Goal: Navigation & Orientation: Find specific page/section

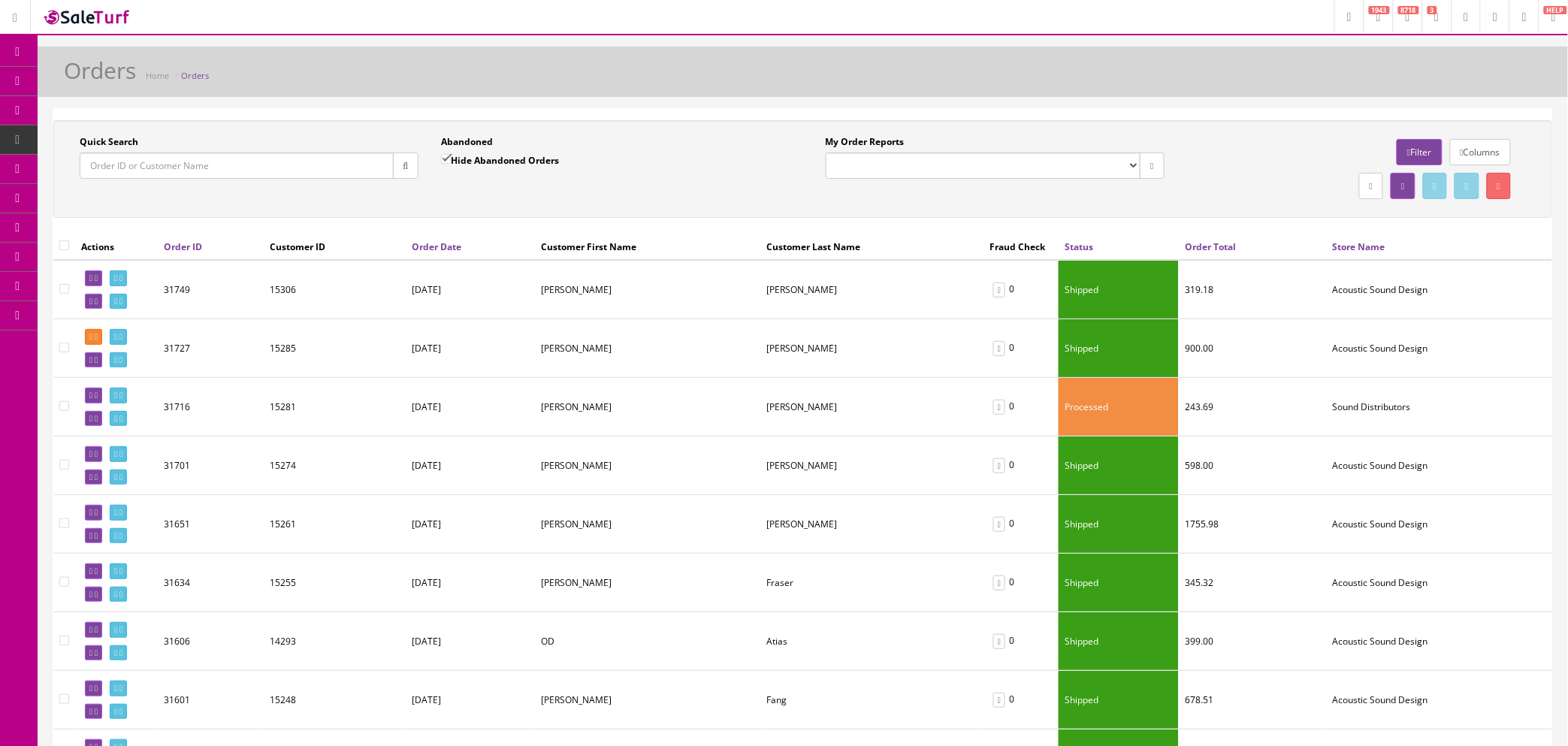
click at [191, 72] on link "Orders" at bounding box center [195, 76] width 28 height 11
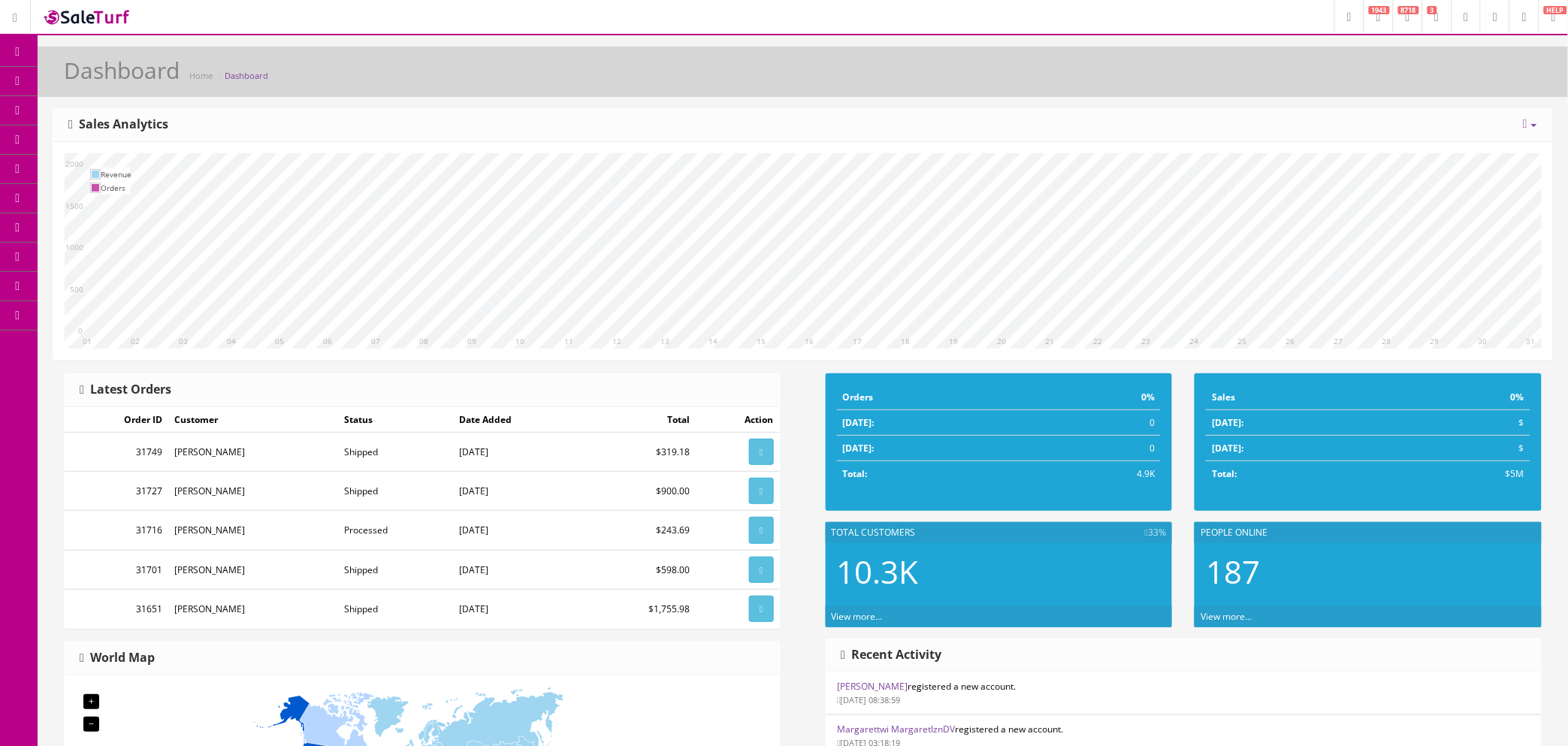
click at [97, 167] on link "Order List" at bounding box center [117, 169] width 158 height 29
